Goal: Information Seeking & Learning: Understand process/instructions

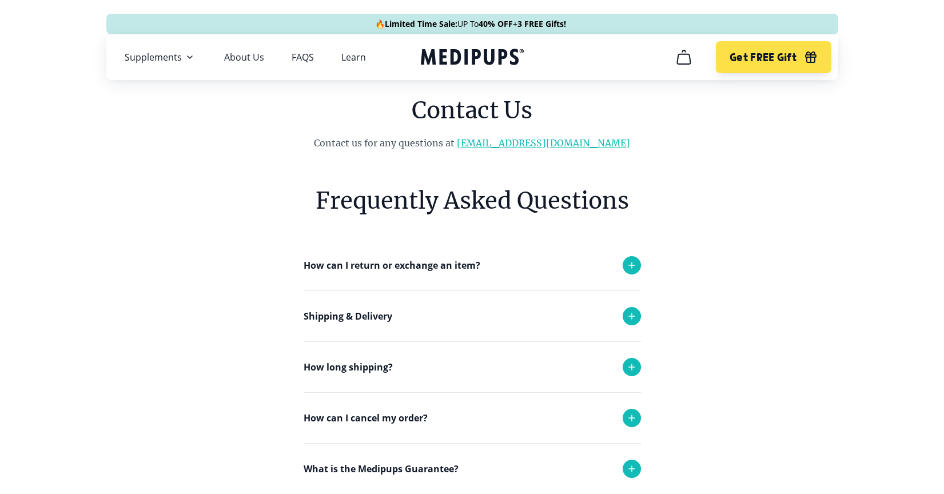
click at [538, 144] on link "[EMAIL_ADDRESS][DOMAIN_NAME]" at bounding box center [543, 142] width 173 height 11
click at [543, 144] on link "[EMAIL_ADDRESS][DOMAIN_NAME]" at bounding box center [543, 142] width 173 height 11
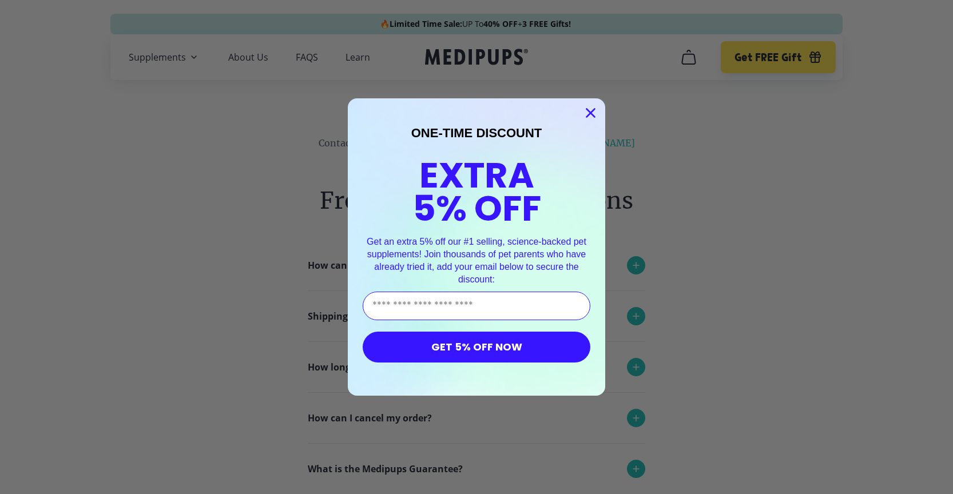
click at [581, 116] on circle "Close dialog" at bounding box center [590, 112] width 19 height 19
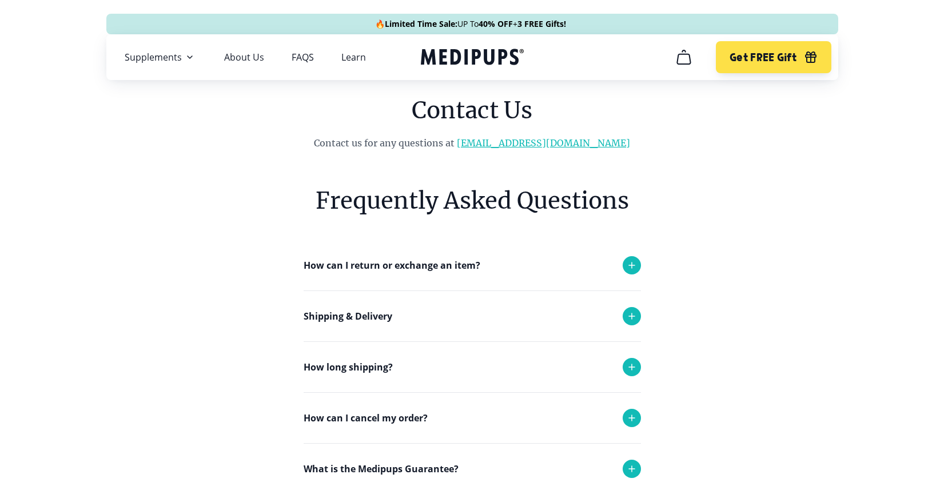
click at [536, 145] on link "[EMAIL_ADDRESS][DOMAIN_NAME]" at bounding box center [543, 142] width 173 height 11
click at [683, 55] on icon "cart" at bounding box center [684, 57] width 18 height 18
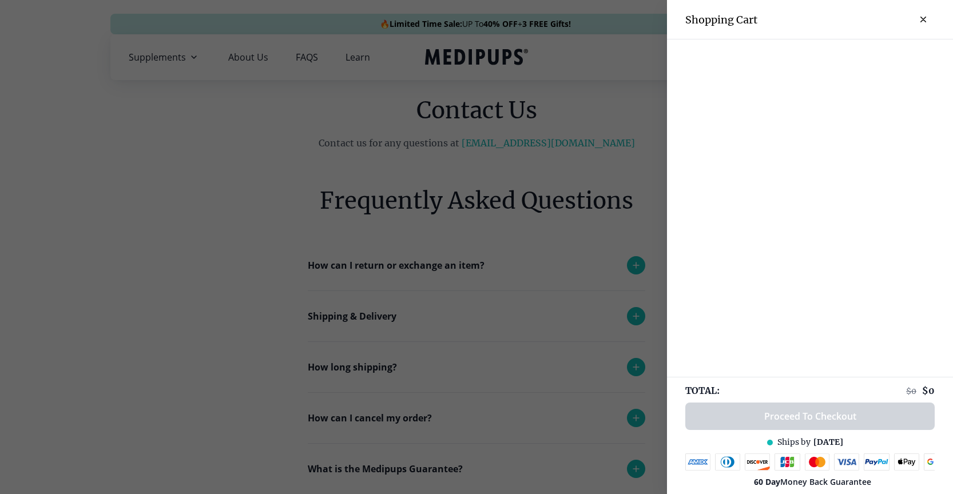
click at [920, 19] on icon "close-cart" at bounding box center [923, 20] width 6 height 6
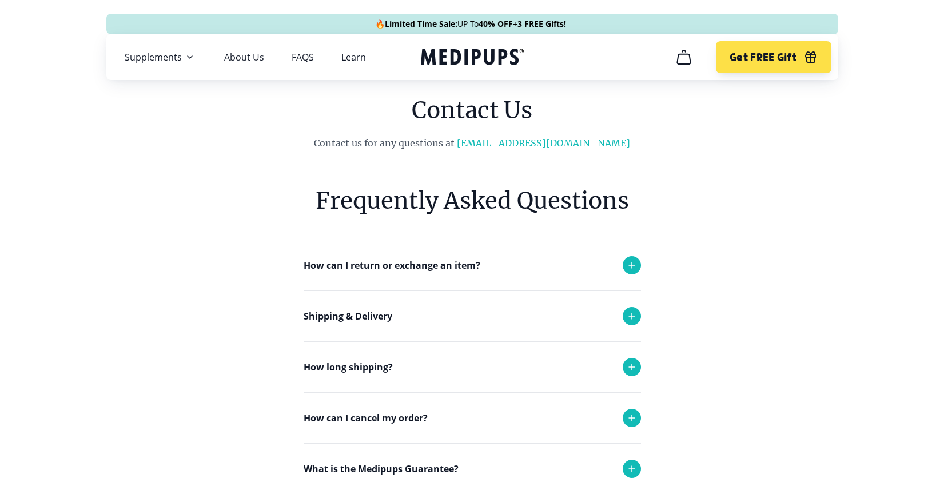
click at [374, 266] on p "How can I return or exchange an item?" at bounding box center [392, 265] width 177 height 14
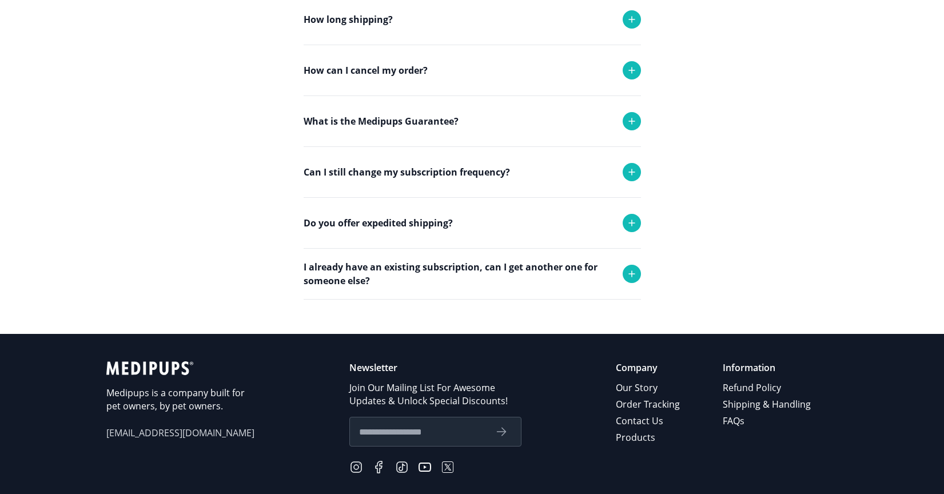
scroll to position [686, 0]
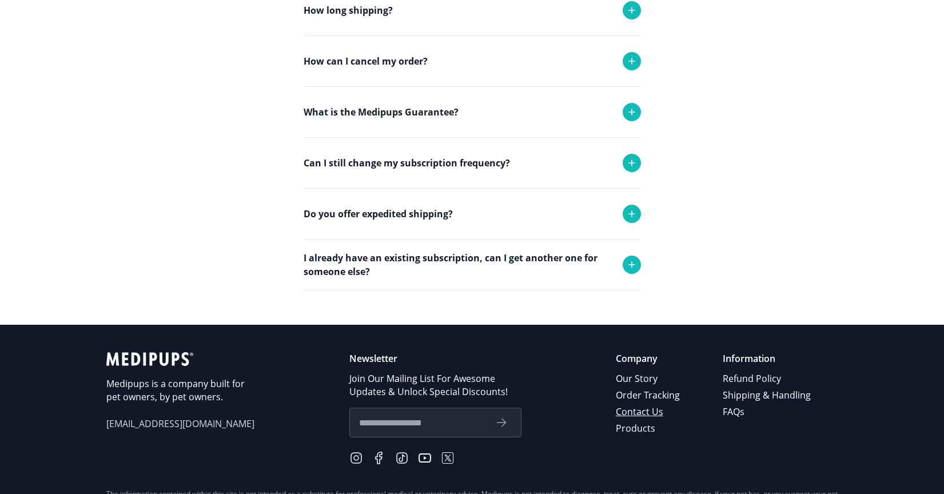
click at [640, 412] on link "Contact Us" at bounding box center [649, 412] width 66 height 17
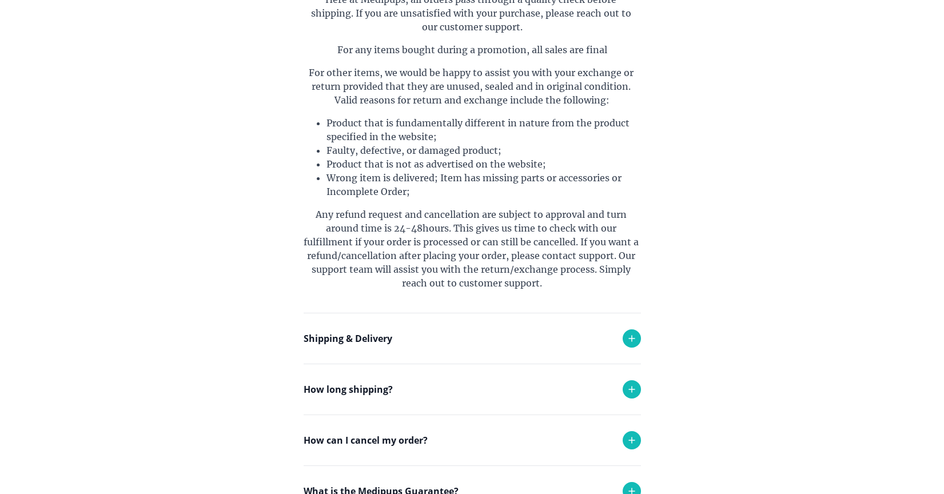
scroll to position [343, 0]
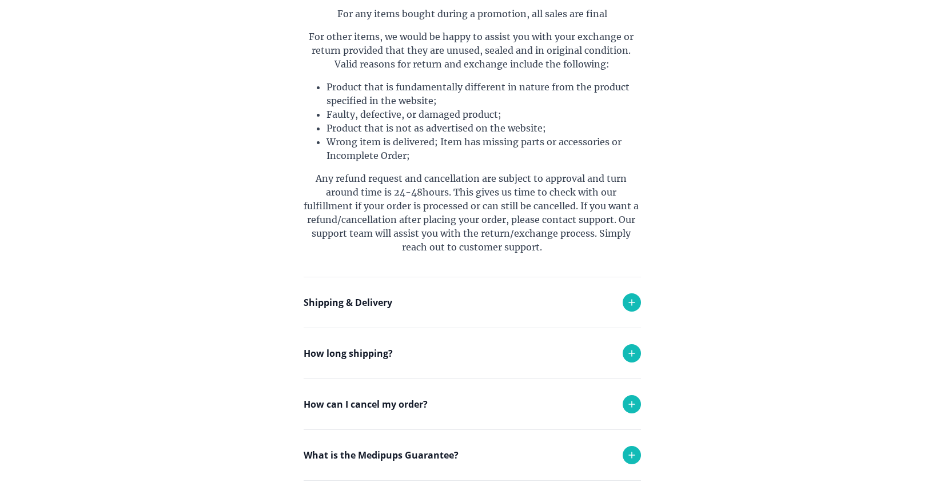
click at [377, 304] on p "Shipping & Delivery" at bounding box center [348, 303] width 89 height 14
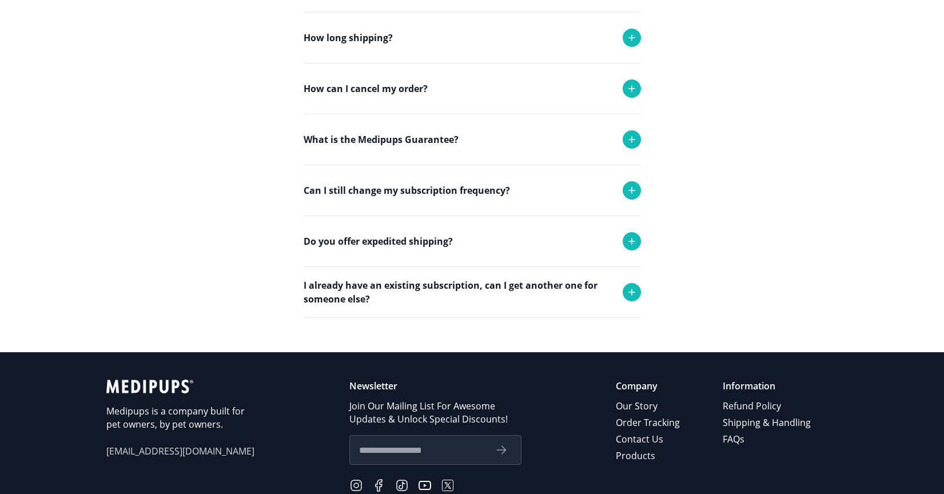
scroll to position [858, 0]
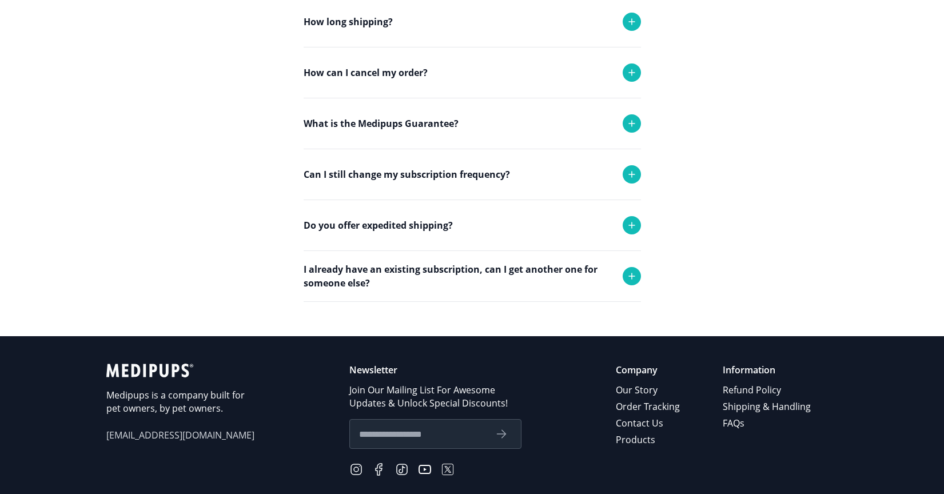
click at [419, 172] on p "Can I still change my subscription frequency?" at bounding box center [407, 175] width 206 height 14
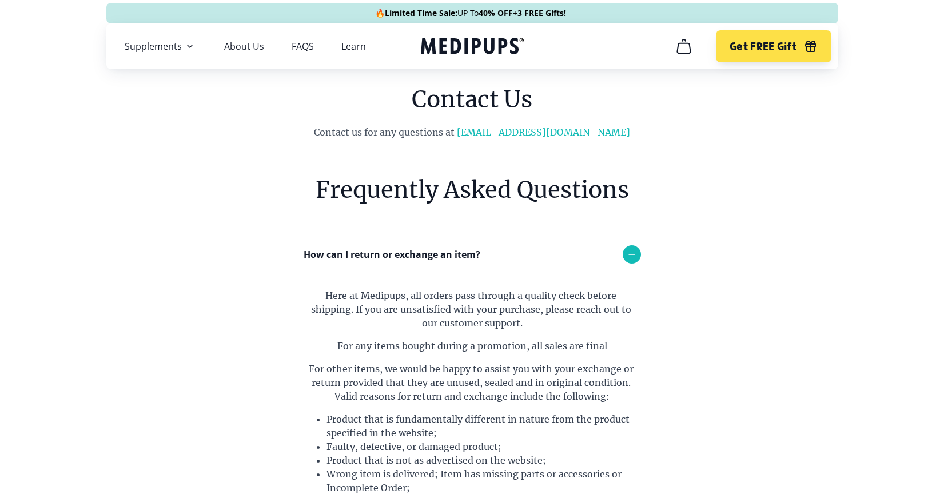
scroll to position [0, 0]
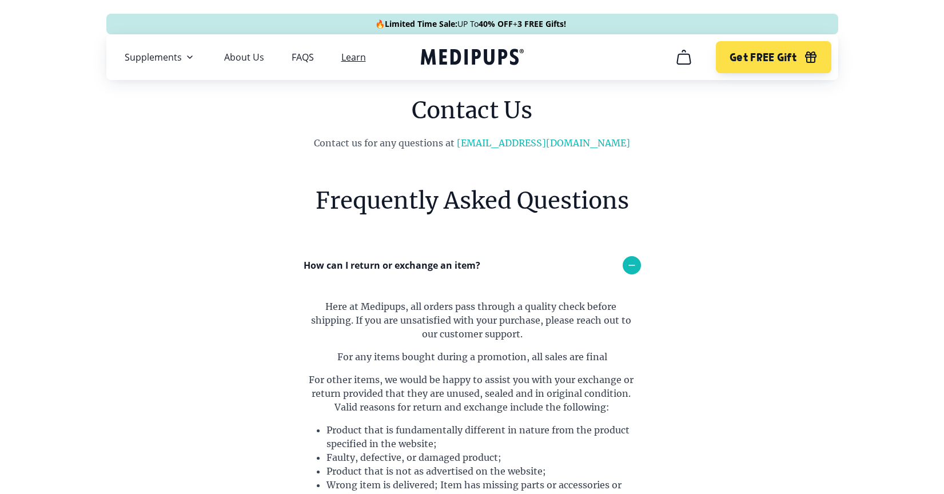
click at [357, 56] on link "Learn" at bounding box center [353, 56] width 25 height 11
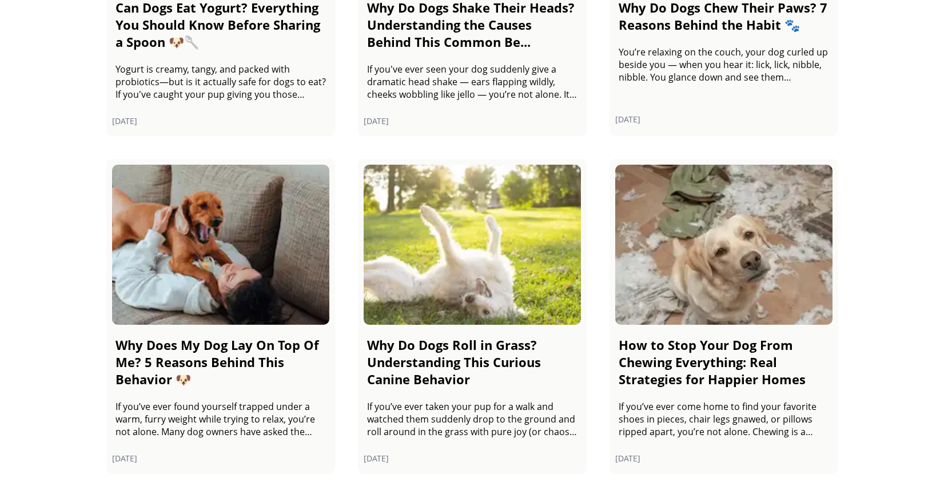
scroll to position [654, 0]
